Goal: Ask a question

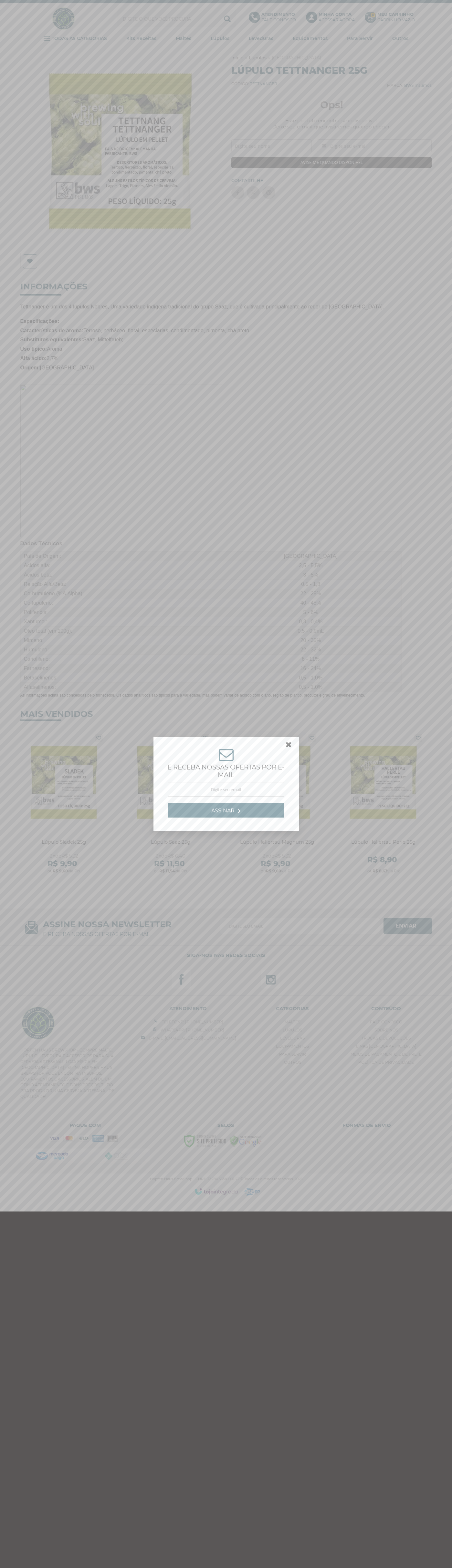
click at [289, 746] on link at bounding box center [291, 746] width 12 height 12
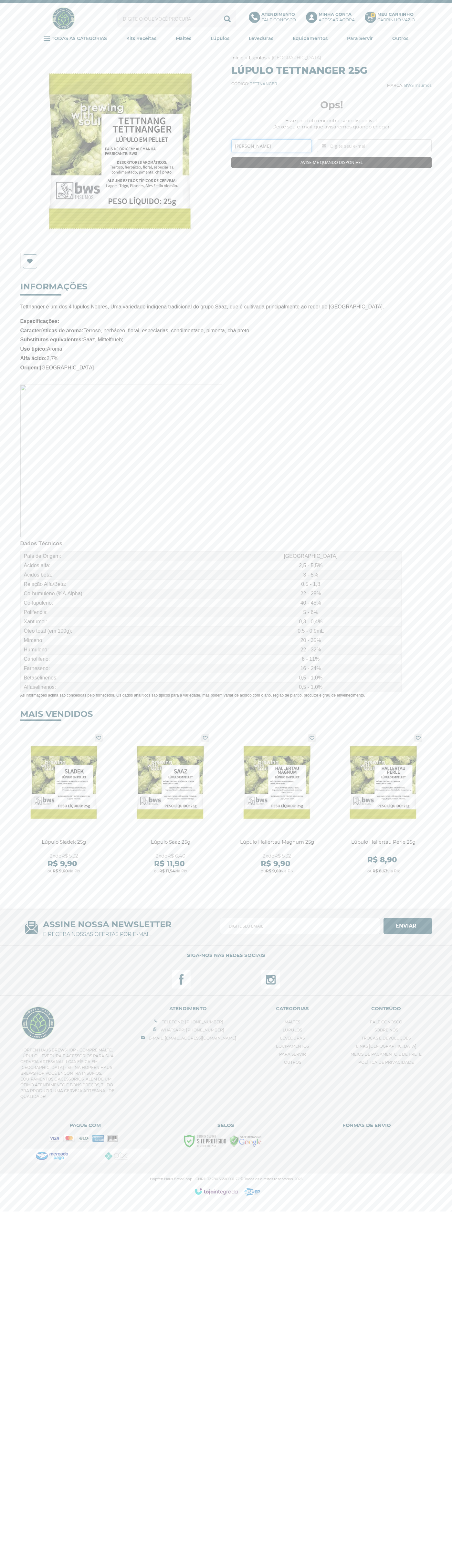
type input "Joao Silva"
click at [297, 23] on link "Atendimento Fale conosco" at bounding box center [274, 18] width 51 height 14
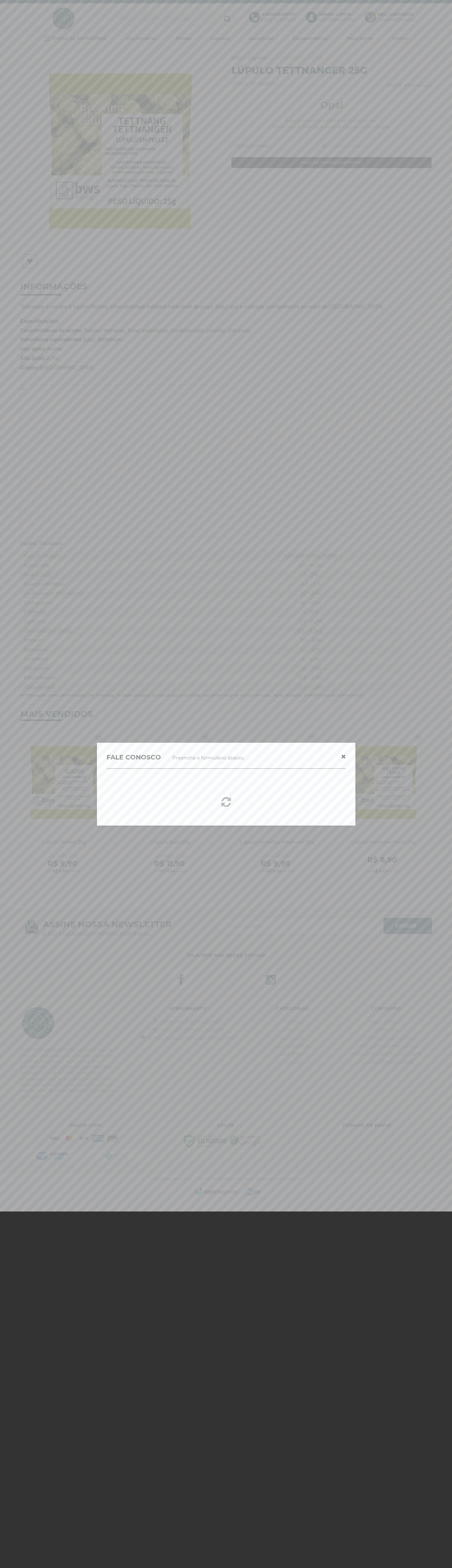
click at [443, 321] on div at bounding box center [226, 784] width 452 height 1568
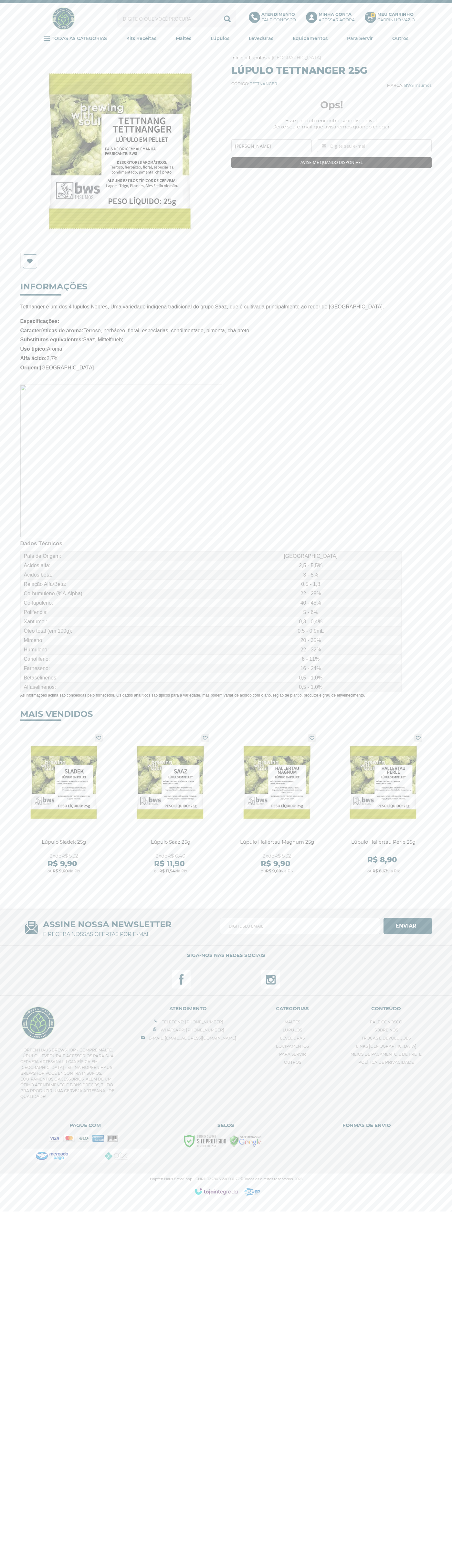
click at [235, 1202] on html "Fale Conosco Telefone: (18) 99755-8853 Whatsapp: (18) 99755-8853 Fale Conosco M…" at bounding box center [226, 601] width 452 height 1202
click at [30, 1202] on html "Fale Conosco Telefone: (18) 99755-8853 Whatsapp: (18) 99755-8853 Fale Conosco M…" at bounding box center [226, 601] width 452 height 1202
type input "[PERSON_NAME]"
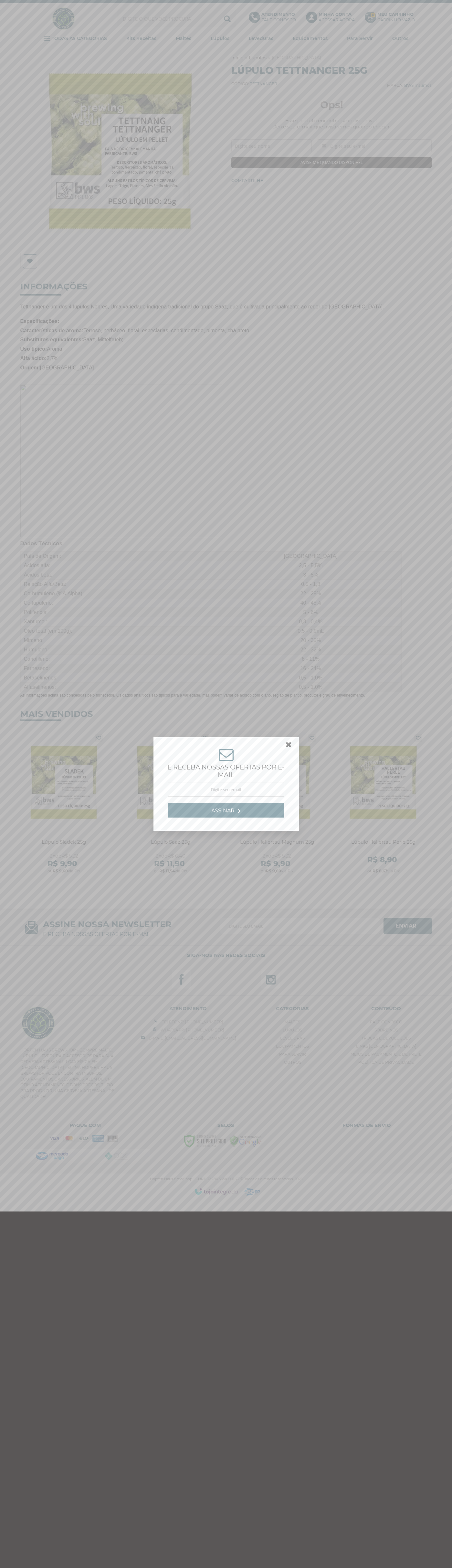
click at [289, 746] on link at bounding box center [291, 746] width 12 height 12
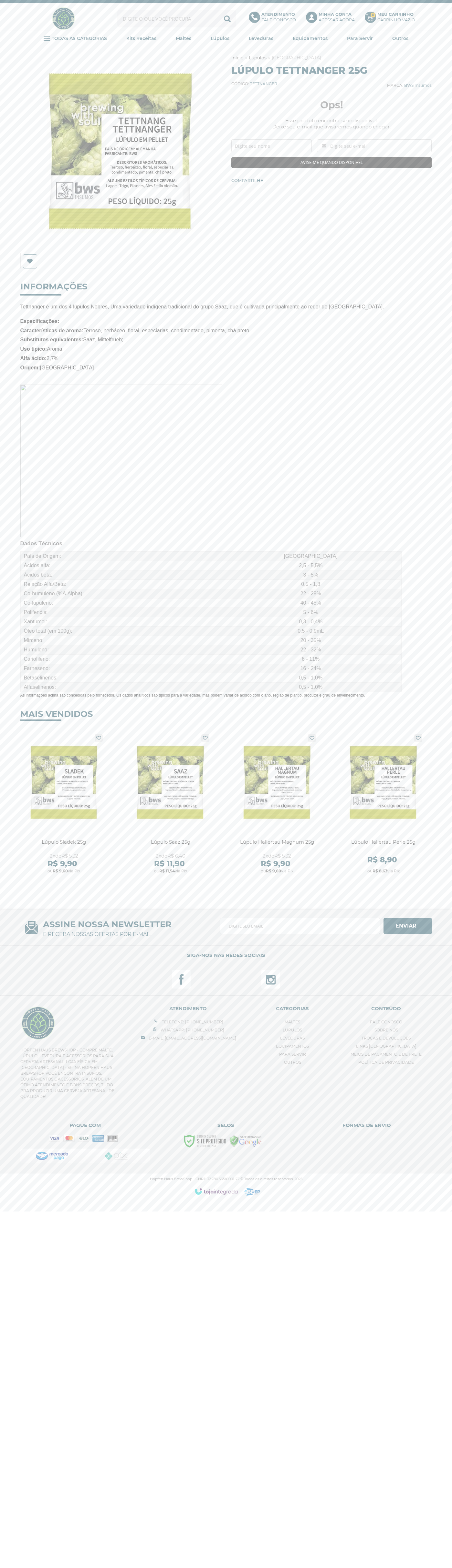
click at [274, 19] on p "Atendimento Fale conosco" at bounding box center [278, 17] width 35 height 11
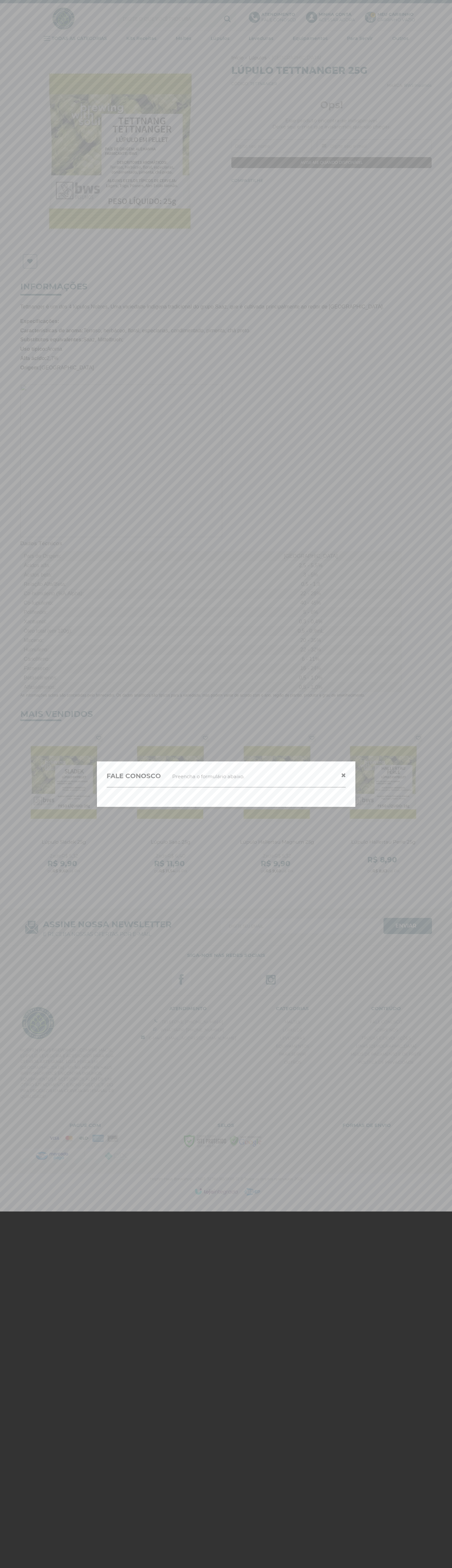
click at [343, 775] on icon "button" at bounding box center [343, 775] width 4 height 6
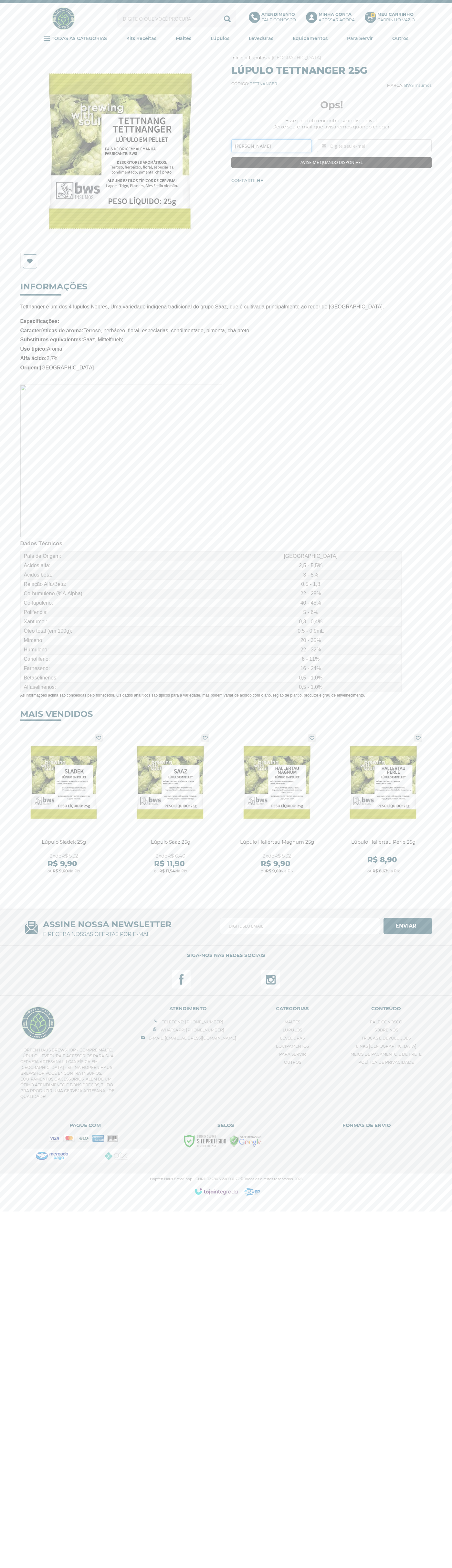
type input "Joao Silva"
click at [307, 19] on icon at bounding box center [311, 17] width 12 height 12
click at [437, 702] on div "Previous Next Lista de Desejos" at bounding box center [226, 473] width 424 height 853
click at [412, 1202] on html "Fale Conosco Telefone: (18) 99755-8853 Whatsapp: (18) 99755-8853 Fale Conosco M…" at bounding box center [226, 601] width 452 height 1202
click at [12, 1201] on div "Hopfen Haus BrewShop - CNPJ: 32.780.365/0001-72 © Todos os direitos reservados.…" at bounding box center [226, 1188] width 452 height 29
